Goal: Information Seeking & Learning: Understand process/instructions

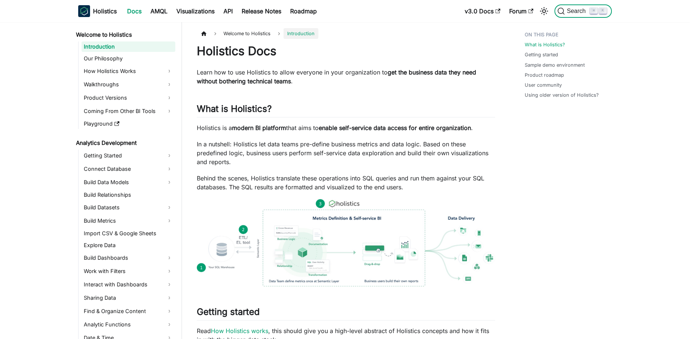
click at [572, 11] on span "Search" at bounding box center [578, 11] width 26 height 7
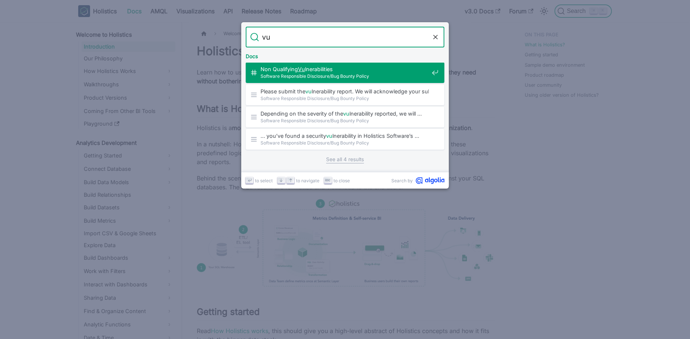
type input "vud"
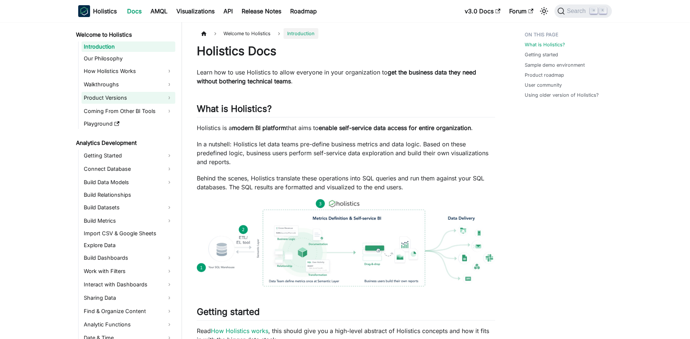
click at [157, 99] on link "Product Versions" at bounding box center [129, 98] width 94 height 12
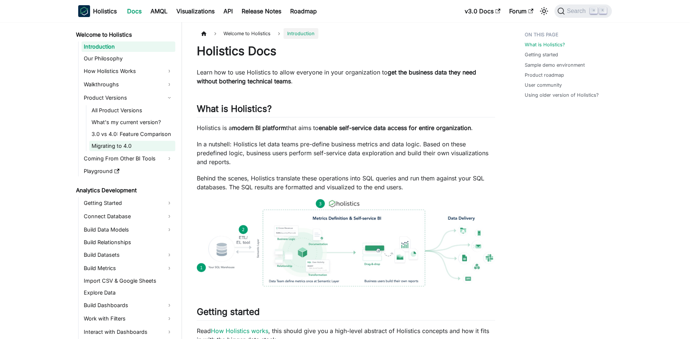
click at [140, 142] on link "Migrating to 4.0" at bounding box center [132, 146] width 86 height 10
